Goal: Navigation & Orientation: Understand site structure

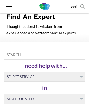
scroll to position [1830, 0]
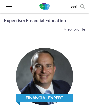
click at [45, 80] on img at bounding box center [45, 77] width 58 height 58
